Goal: Information Seeking & Learning: Learn about a topic

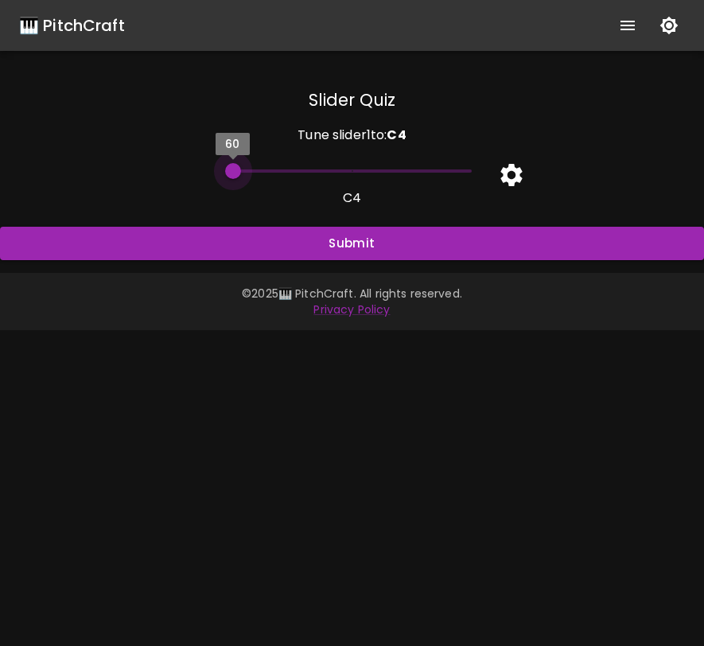
drag, startPoint x: 239, startPoint y: 170, endPoint x: 266, endPoint y: 169, distance: 26.3
click at [266, 169] on span "60" at bounding box center [352, 171] width 239 height 24
drag, startPoint x: 228, startPoint y: 171, endPoint x: 457, endPoint y: 174, distance: 228.3
click at [457, 174] on span "60" at bounding box center [352, 171] width 239 height 24
click at [506, 172] on icon "button" at bounding box center [510, 175] width 21 height 22
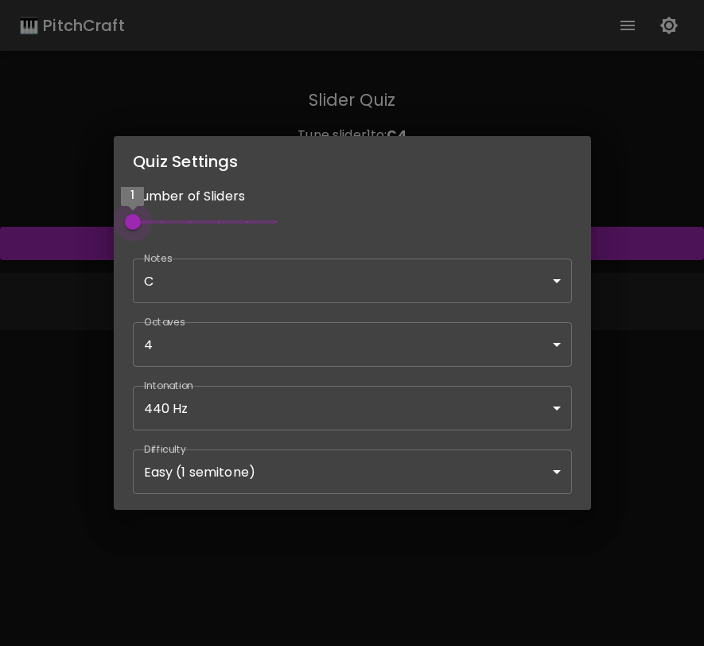
type input "2"
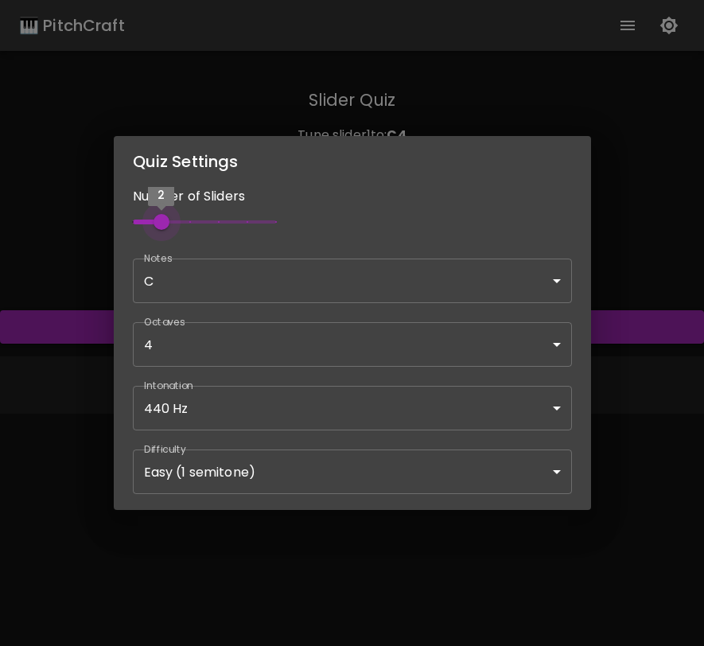
drag, startPoint x: 130, startPoint y: 217, endPoint x: 164, endPoint y: 217, distance: 34.2
click at [164, 217] on span "2" at bounding box center [162, 222] width 16 height 16
click at [257, 293] on body "🎹 PitchCraft About Badges Wizard Reading Pro Log Out Slider Quiz Tune slider 1 …" at bounding box center [352, 323] width 704 height 646
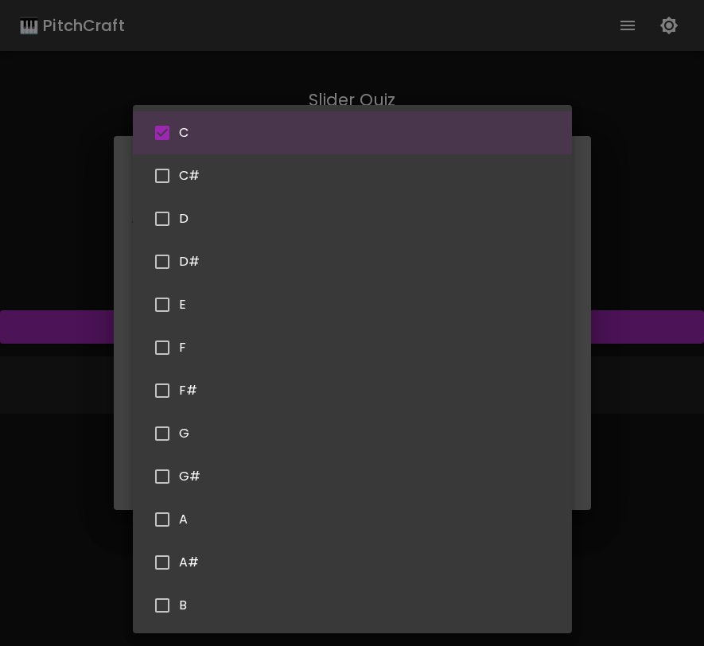
click at [168, 220] on input "checkbox" at bounding box center [162, 218] width 33 height 33
checkbox input "true"
type input "62"
type input "C,D"
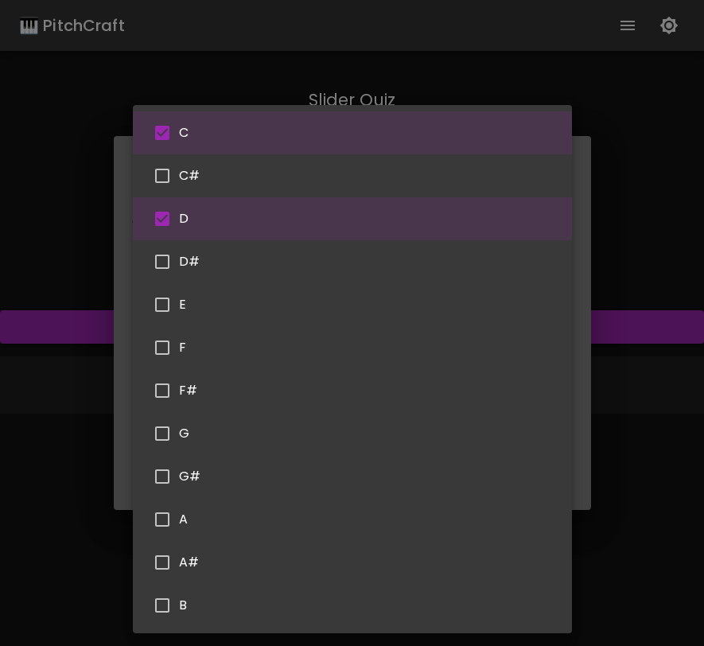
click at [580, 371] on div at bounding box center [352, 323] width 704 height 646
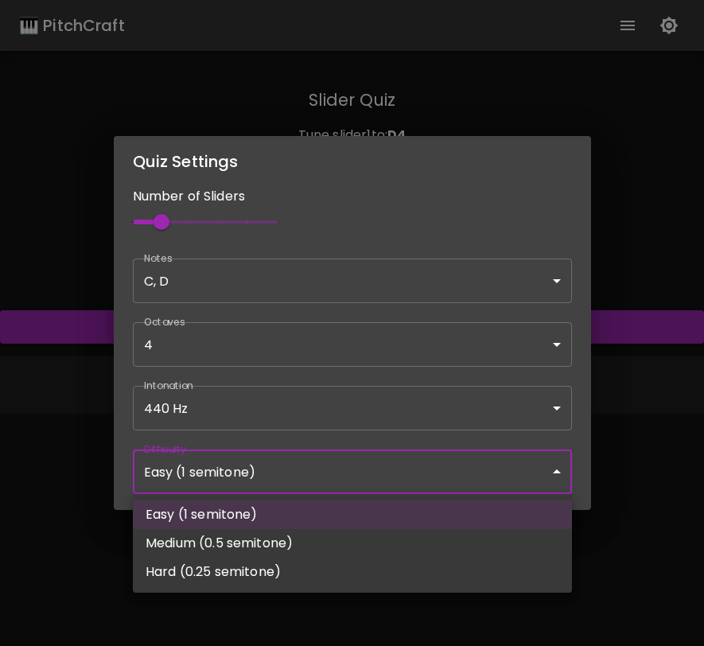
click at [325, 470] on body "🎹 PitchCraft About Badges Wizard Reading Pro Log Out Slider Quiz Tune slider 1 …" at bounding box center [352, 323] width 704 height 646
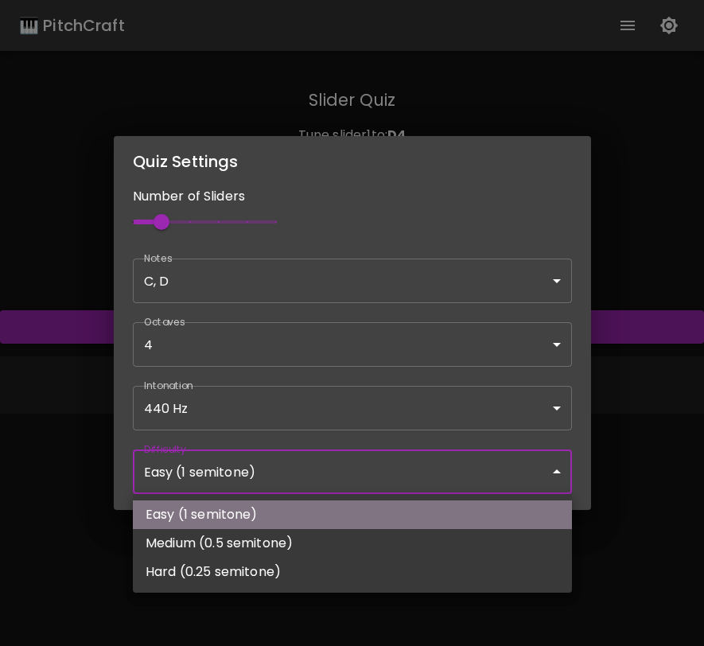
click at [317, 507] on li "Easy (1 semitone)" at bounding box center [352, 514] width 439 height 29
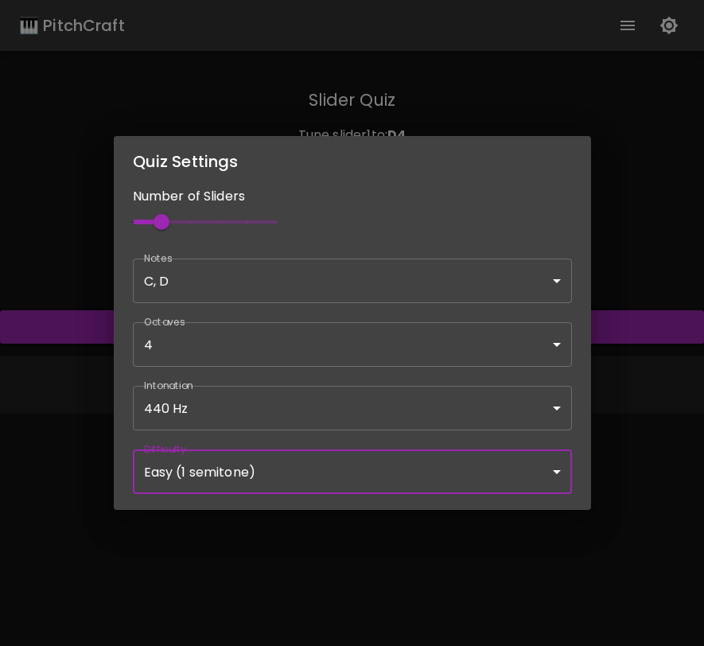
click at [620, 496] on div "Quiz Settings Number of Sliders 2 Notes C, D C,D ​ Octaves 4 [4] ​ Intonation 4…" at bounding box center [352, 323] width 704 height 646
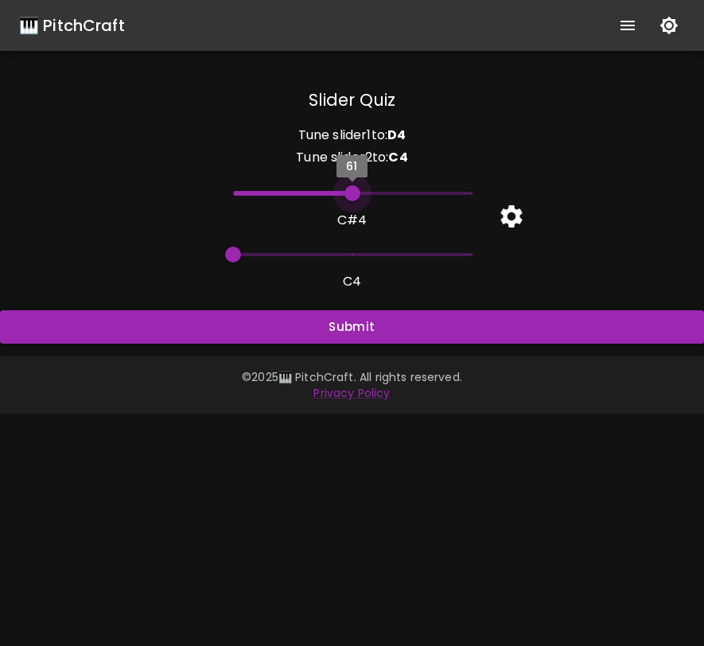
drag, startPoint x: 471, startPoint y: 192, endPoint x: 326, endPoint y: 197, distance: 144.8
click at [326, 197] on span "61" at bounding box center [352, 193] width 239 height 24
click at [359, 155] on h6 "Tune slider 2 to: C 4" at bounding box center [352, 157] width 704 height 22
type input "60"
drag, startPoint x: 349, startPoint y: 196, endPoint x: 256, endPoint y: 199, distance: 93.1
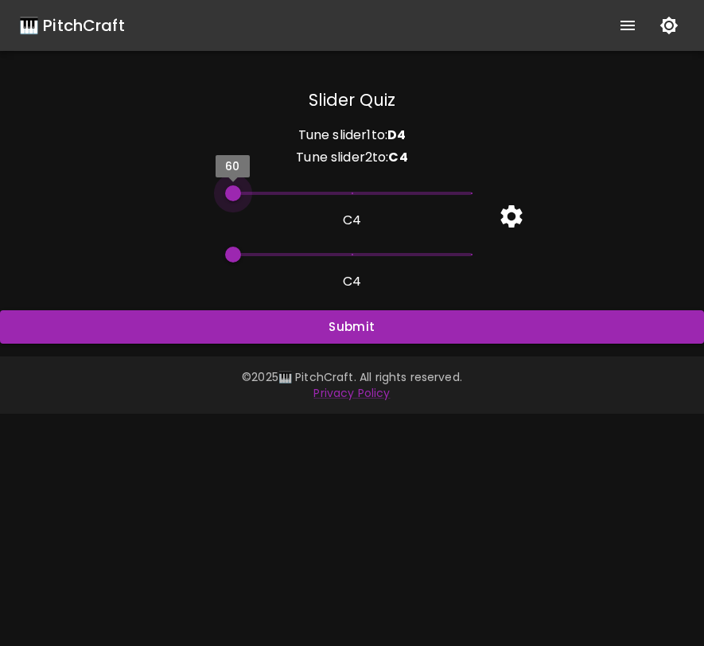
click at [257, 199] on span "60" at bounding box center [352, 193] width 239 height 24
type input "60"
click at [238, 257] on span "60" at bounding box center [233, 255] width 16 height 16
click at [356, 217] on p "C 4" at bounding box center [352, 220] width 704 height 19
click at [351, 222] on p "C 4" at bounding box center [352, 220] width 704 height 19
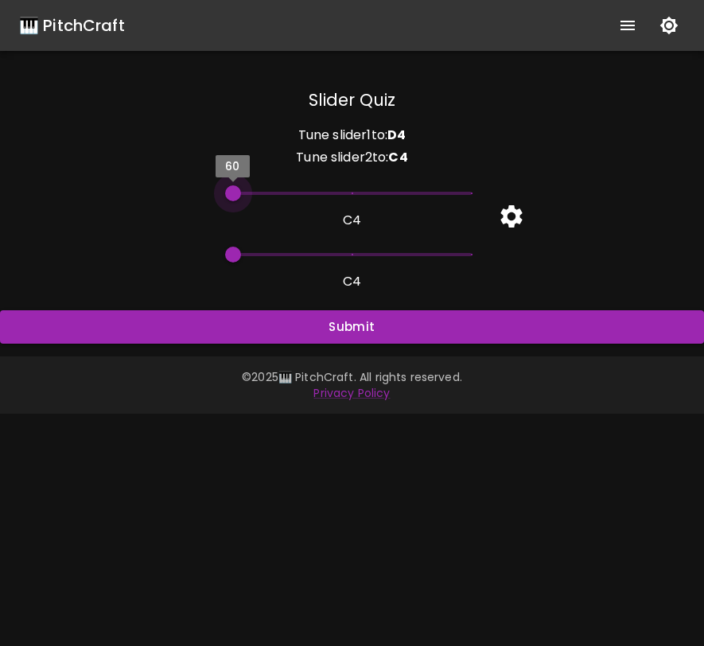
drag, startPoint x: 245, startPoint y: 192, endPoint x: 193, endPoint y: 200, distance: 52.2
click at [193, 200] on div "60 C 4" at bounding box center [345, 199] width 717 height 61
click at [500, 207] on icon "button" at bounding box center [511, 217] width 28 height 28
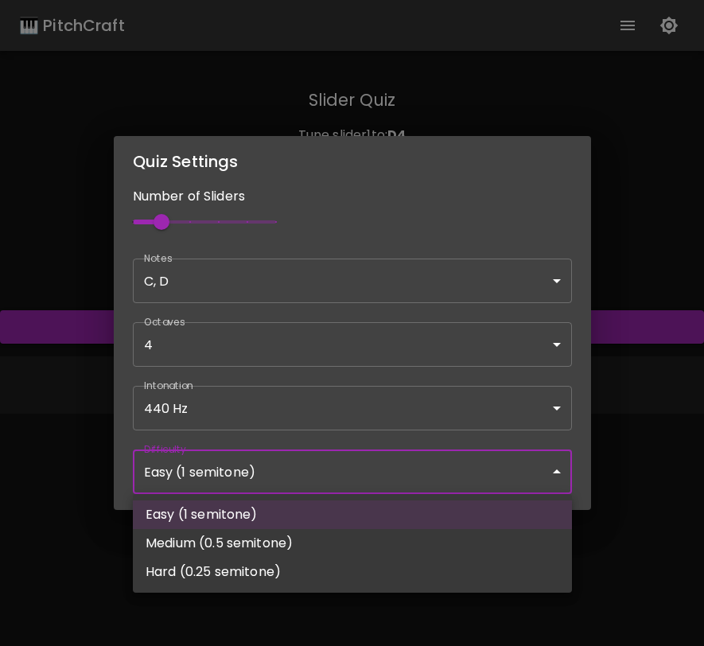
click at [239, 468] on body "🎹 PitchCraft About Badges Wizard Reading Pro Log Out Slider Quiz Tune slider 1 …" at bounding box center [352, 323] width 704 height 646
click at [234, 568] on li "Hard (0.25 semitone)" at bounding box center [352, 572] width 439 height 29
type input "62"
type input "Hard (0.25 semitone)"
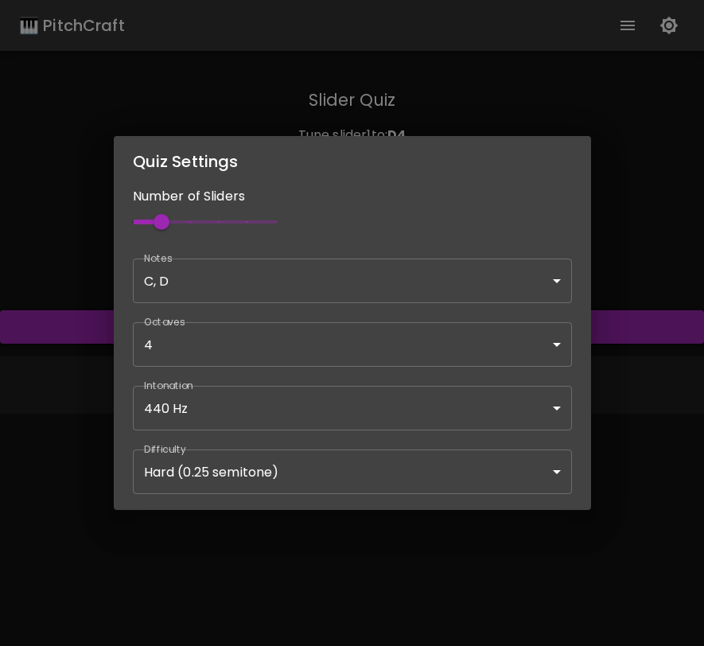
click at [615, 208] on div "Quiz Settings Number of Sliders 2 Notes C, D C,D ​ Octaves 4 [4] ​ Intonation 4…" at bounding box center [352, 323] width 704 height 646
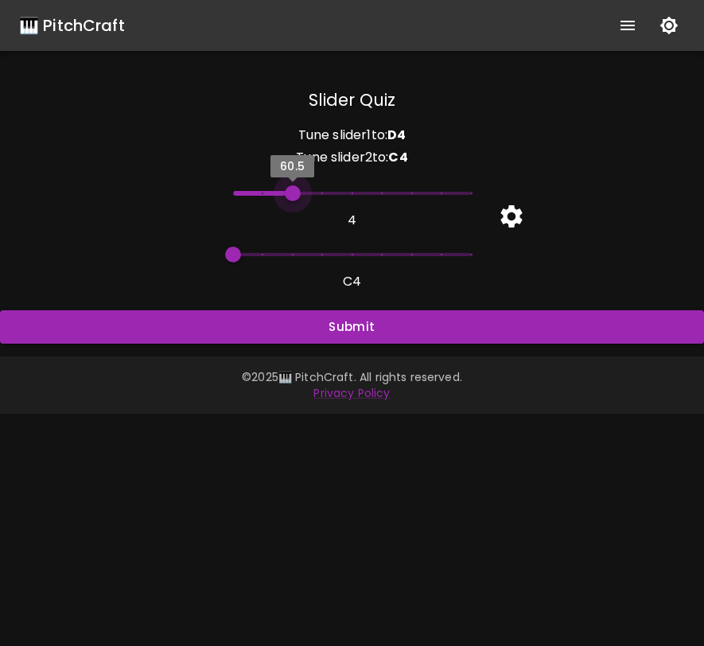
type input "60"
drag, startPoint x: 473, startPoint y: 195, endPoint x: 159, endPoint y: 176, distance: 314.7
click at [159, 176] on div "60 C 4" at bounding box center [345, 199] width 717 height 61
